Goal: Task Accomplishment & Management: Manage account settings

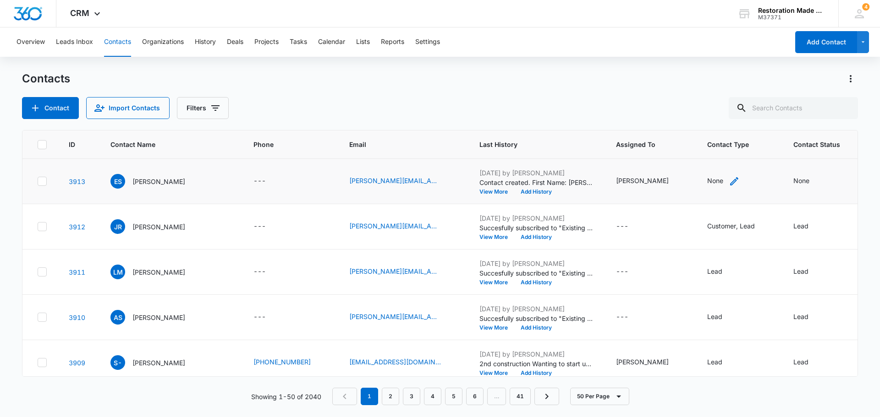
click at [728, 177] on icon "Contact Type - None - Select to Edit Field" at bounding box center [733, 181] width 11 height 11
click at [739, 121] on div at bounding box center [740, 122] width 15 height 15
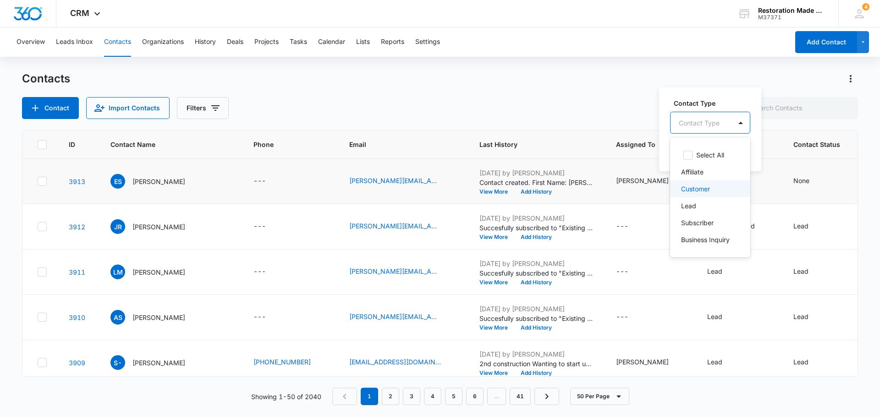
click at [704, 187] on p "Customer" at bounding box center [695, 189] width 29 height 10
click at [743, 103] on label "Contact Type" at bounding box center [716, 103] width 87 height 10
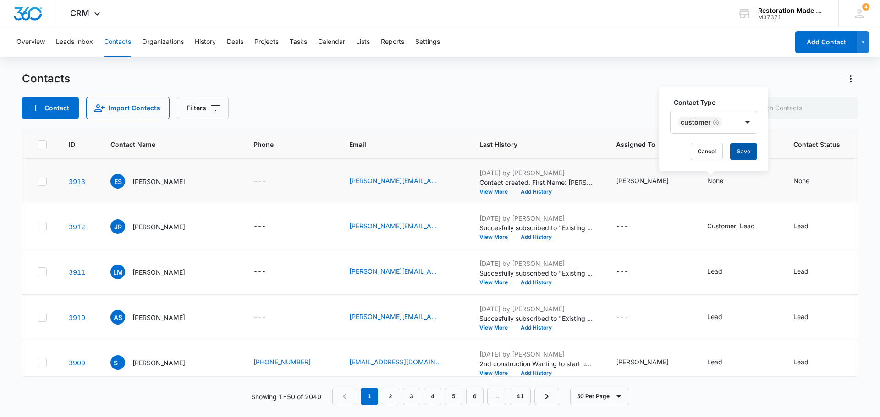
click at [740, 151] on button "Save" at bounding box center [743, 151] width 27 height 17
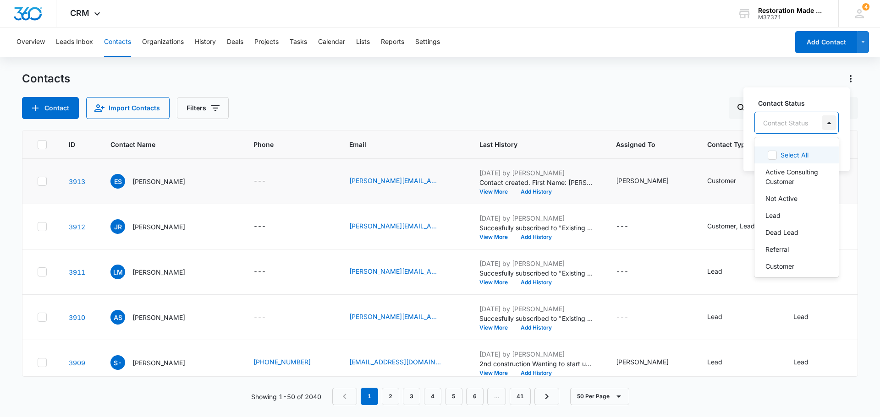
click at [829, 124] on div at bounding box center [828, 122] width 15 height 15
click at [805, 172] on p "Active Consulting Customer" at bounding box center [795, 176] width 60 height 19
click at [837, 93] on div "Contact Status option Active Consulting Customer, selected. 14 results availabl…" at bounding box center [825, 129] width 165 height 85
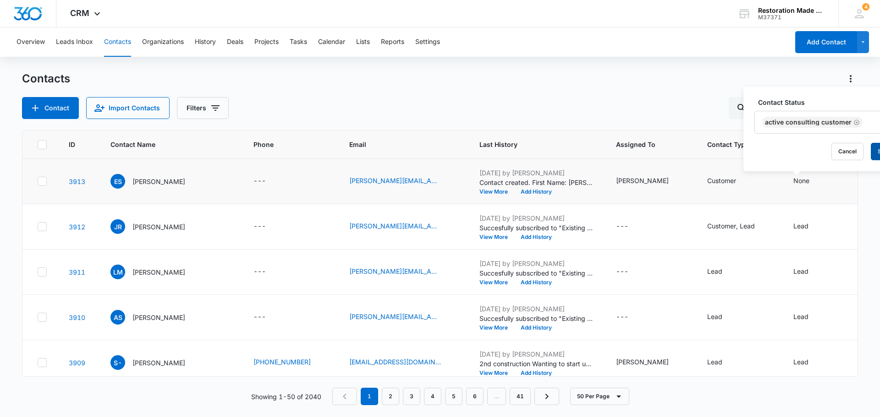
click at [873, 149] on button "Save" at bounding box center [883, 151] width 27 height 17
click at [83, 13] on span "CRM" at bounding box center [79, 13] width 19 height 10
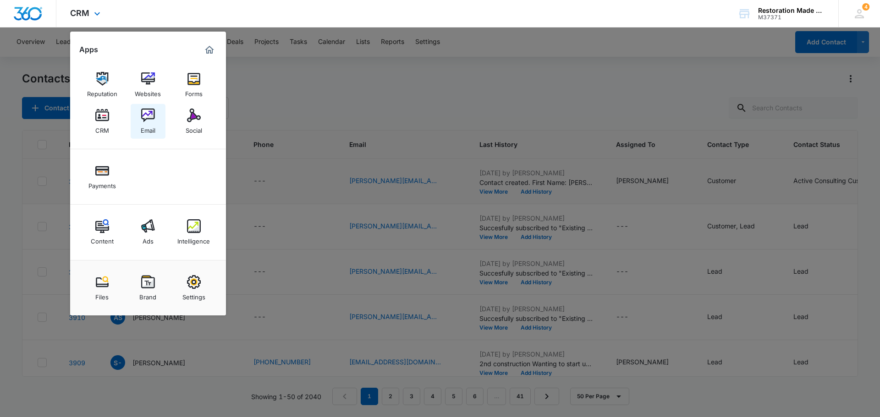
click at [151, 133] on div "Email" at bounding box center [148, 128] width 15 height 12
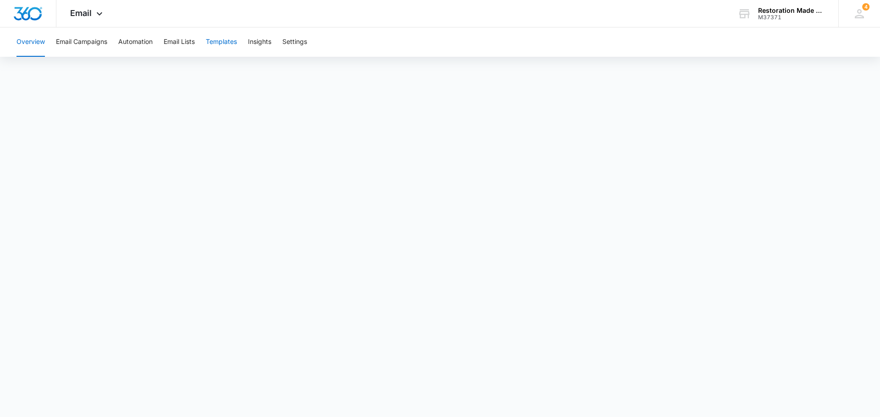
click at [216, 35] on button "Templates" at bounding box center [221, 41] width 31 height 29
